Goal: Entertainment & Leisure: Consume media (video, audio)

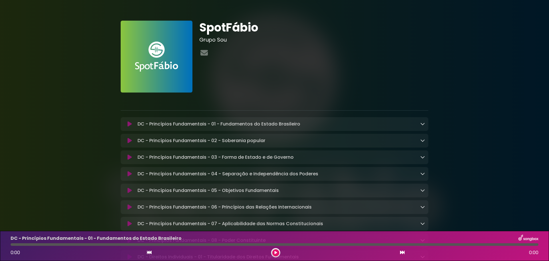
click at [422, 124] on icon at bounding box center [423, 123] width 5 height 5
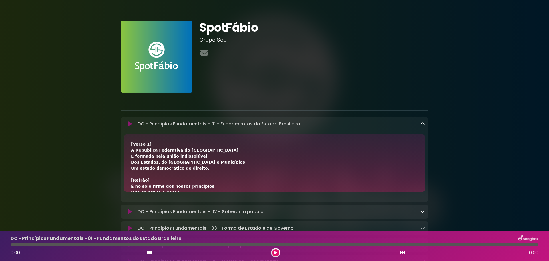
click at [421, 124] on icon at bounding box center [423, 123] width 5 height 5
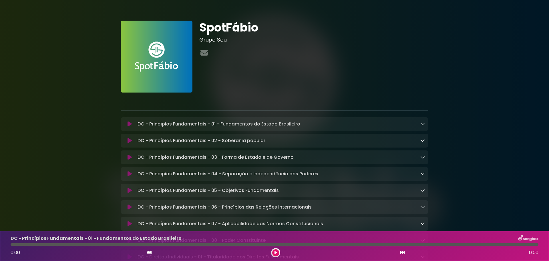
click at [276, 253] on icon at bounding box center [276, 252] width 3 height 3
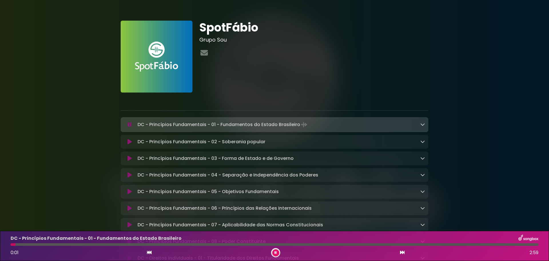
click at [274, 252] on button at bounding box center [275, 252] width 7 height 7
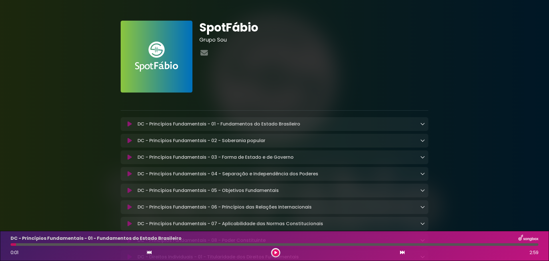
click at [275, 251] on icon at bounding box center [276, 252] width 3 height 3
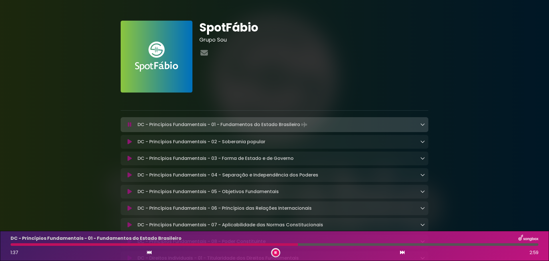
click at [277, 252] on button at bounding box center [275, 252] width 7 height 7
